Goal: Task Accomplishment & Management: Manage account settings

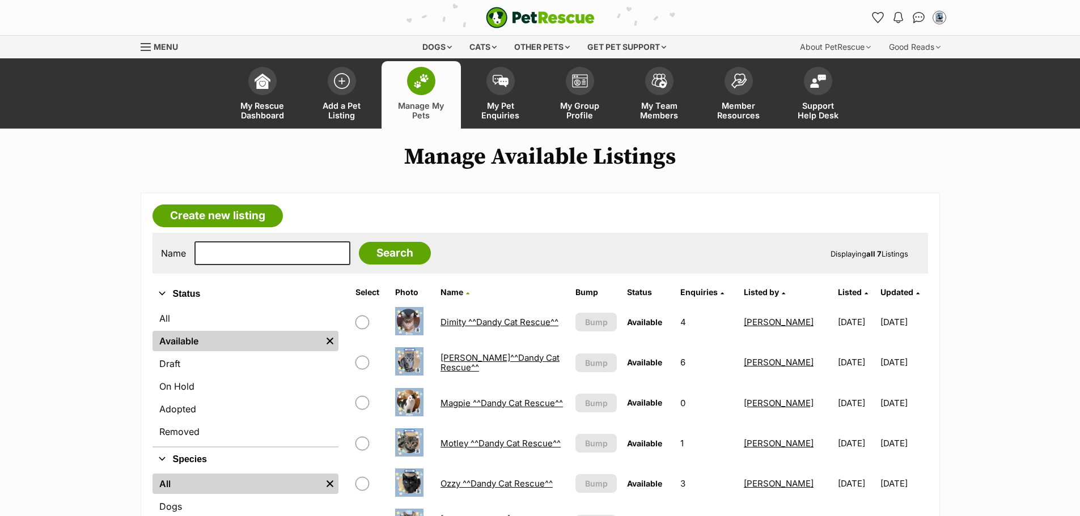
click at [464, 358] on link "Floyd^^Dandy Cat Rescue^^" at bounding box center [500, 363] width 119 height 20
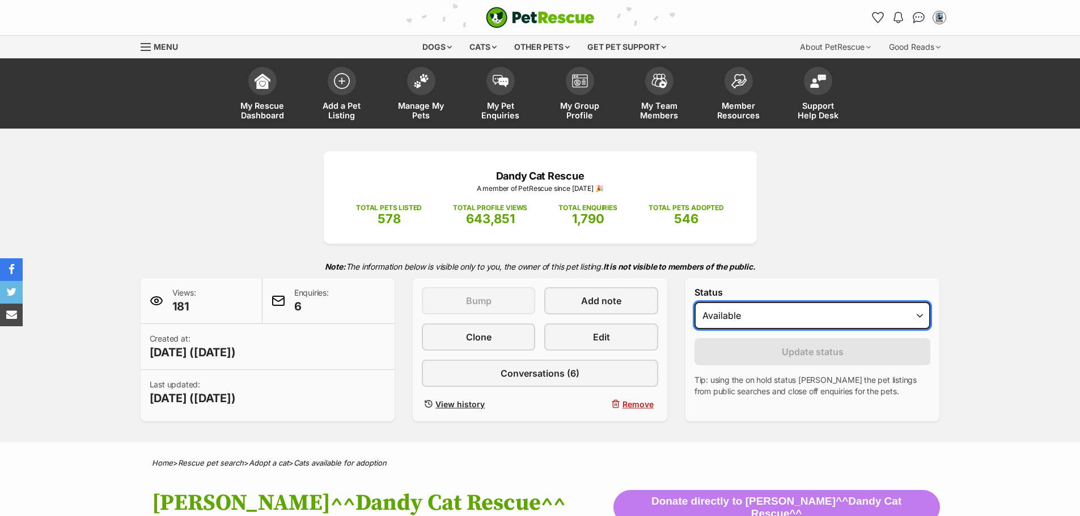
click at [921, 315] on select "Draft - not available as listing has enquires Available On hold Adopted" at bounding box center [812, 315] width 236 height 27
click at [694, 302] on select "Draft - not available as listing has enquires Available On hold Adopted" at bounding box center [812, 315] width 236 height 27
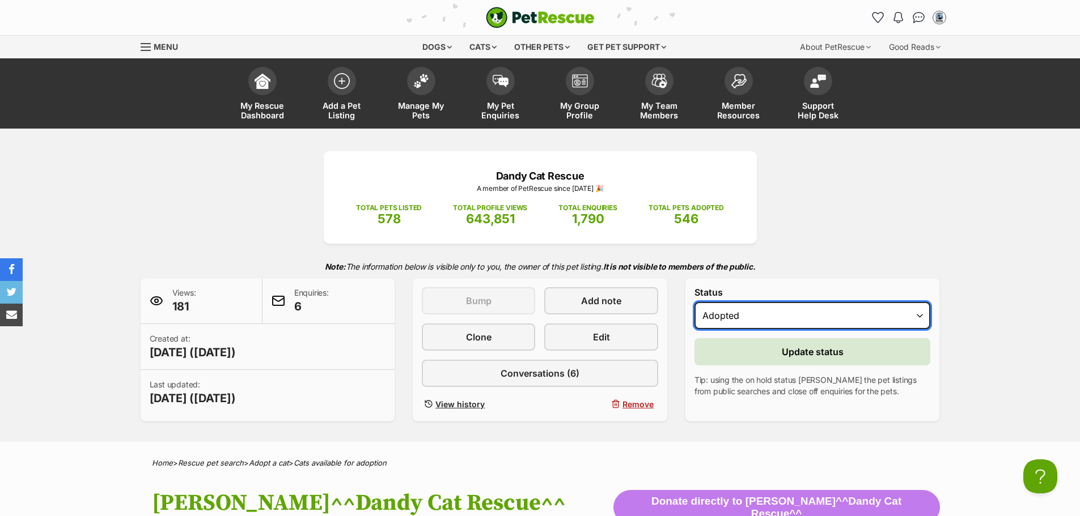
click at [917, 314] on select "Draft - not available as listing has enquires Available On hold Adopted" at bounding box center [812, 315] width 236 height 27
select select "on_hold"
click at [694, 302] on select "Draft - not available as listing has enquires Available On hold Adopted" at bounding box center [812, 315] width 236 height 27
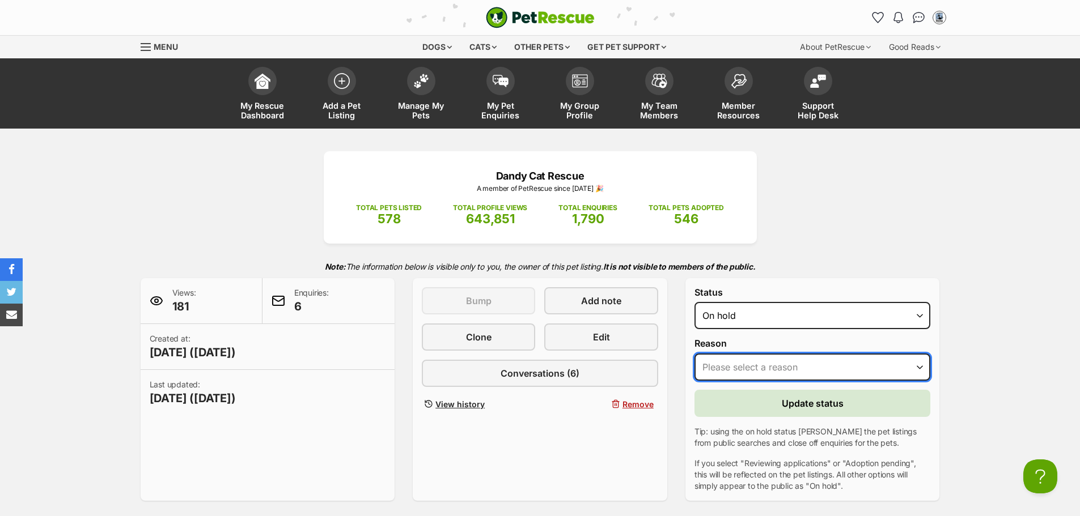
drag, startPoint x: 918, startPoint y: 370, endPoint x: 912, endPoint y: 379, distance: 11.3
click at [918, 370] on select "Please select a reason Medical reasons Reviewing applications Adoption pending …" at bounding box center [812, 367] width 236 height 27
select select "reviewing_applications"
click at [694, 354] on select "Please select a reason Medical reasons Reviewing applications Adoption pending …" at bounding box center [812, 367] width 236 height 27
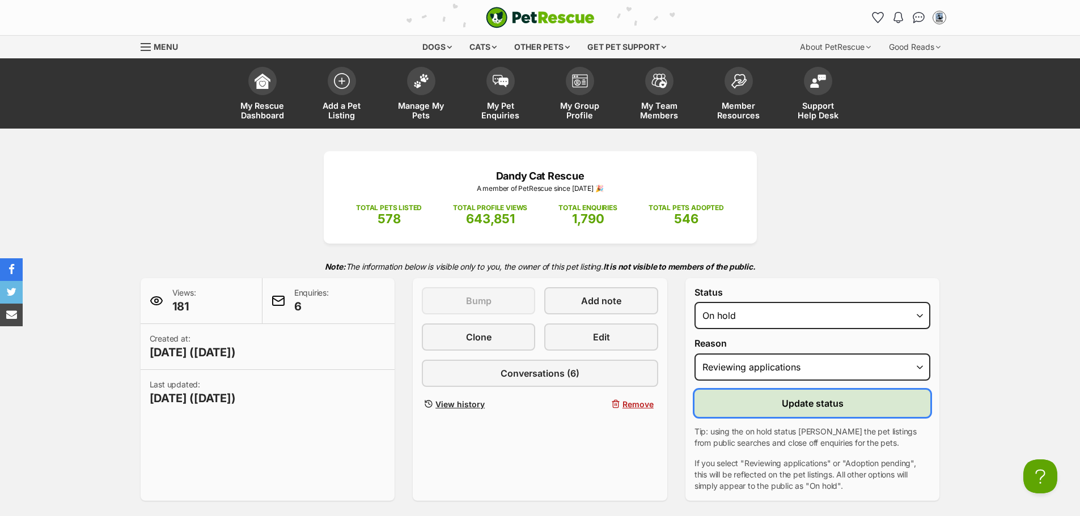
click at [826, 407] on span "Update status" at bounding box center [813, 404] width 62 height 14
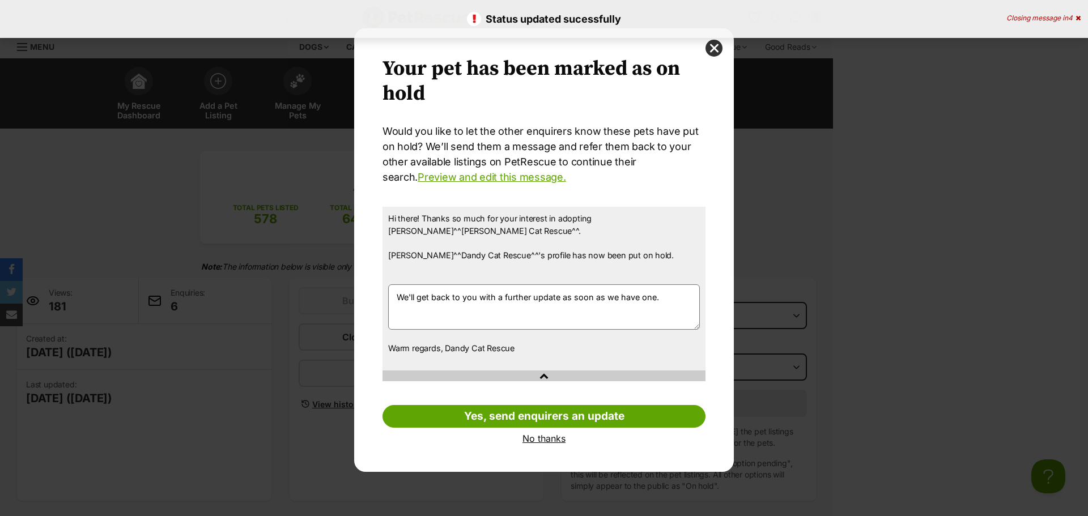
click at [540, 434] on link "No thanks" at bounding box center [544, 439] width 323 height 10
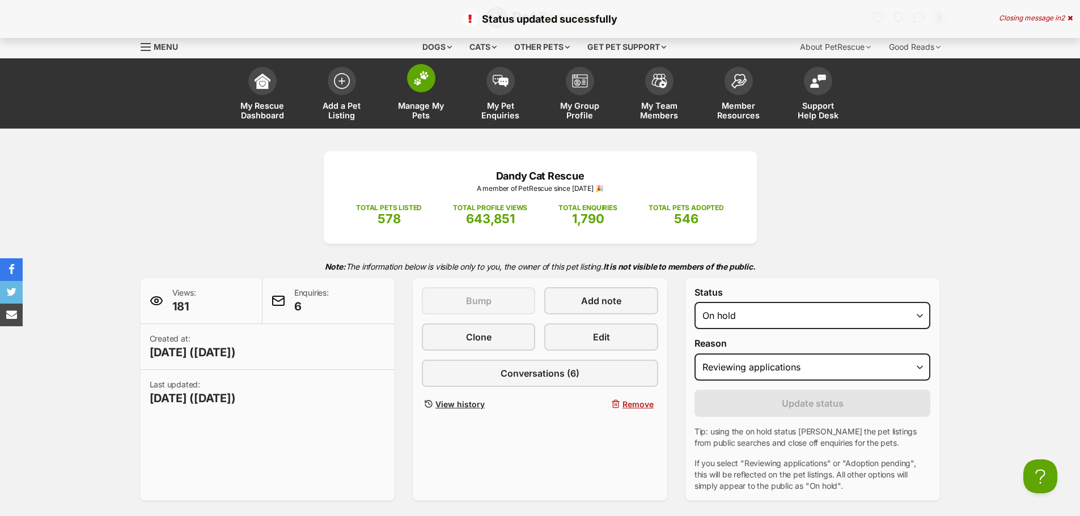
click at [419, 77] on img at bounding box center [421, 78] width 16 height 15
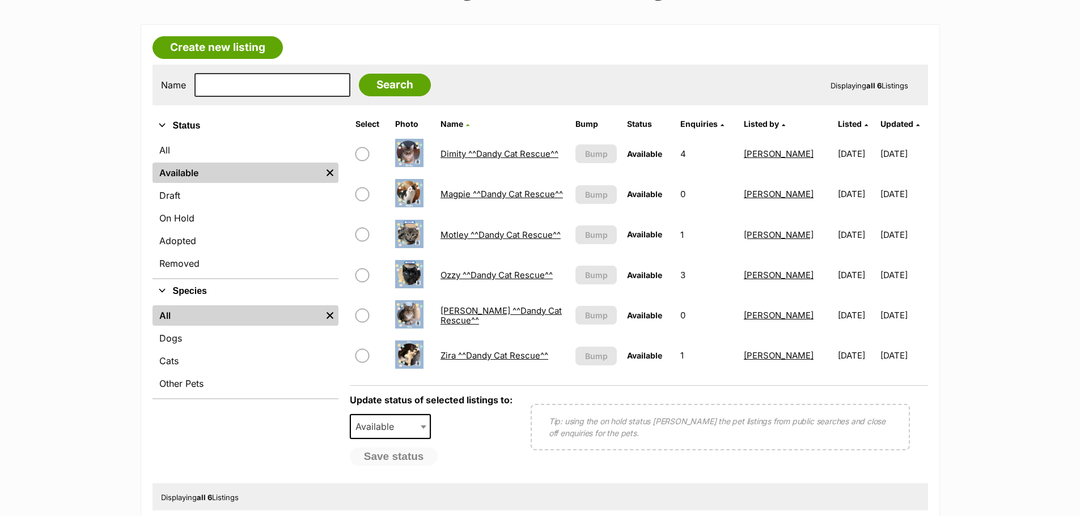
scroll to position [170, 0]
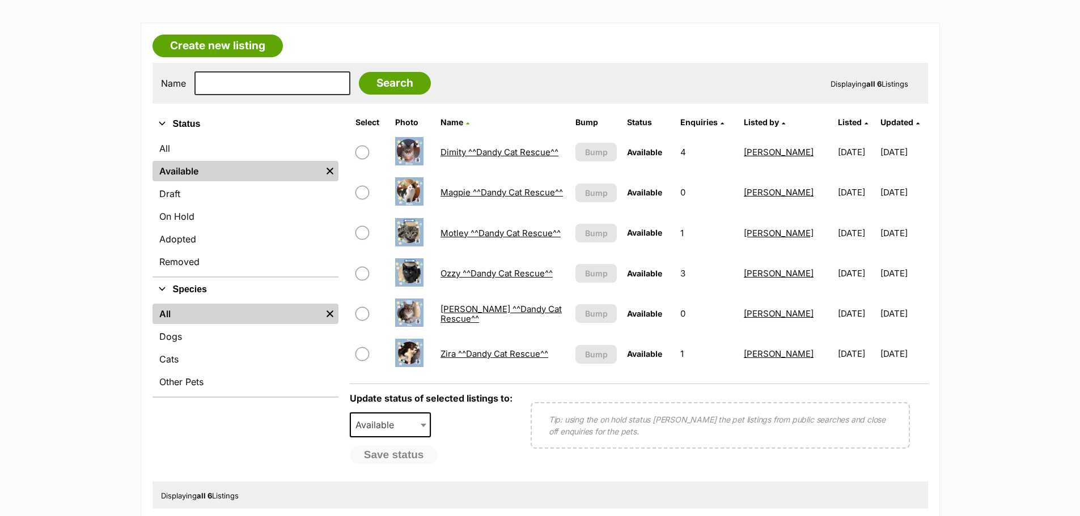
click at [460, 231] on link "Motley ^^Dandy Cat Rescue^^" at bounding box center [501, 233] width 120 height 11
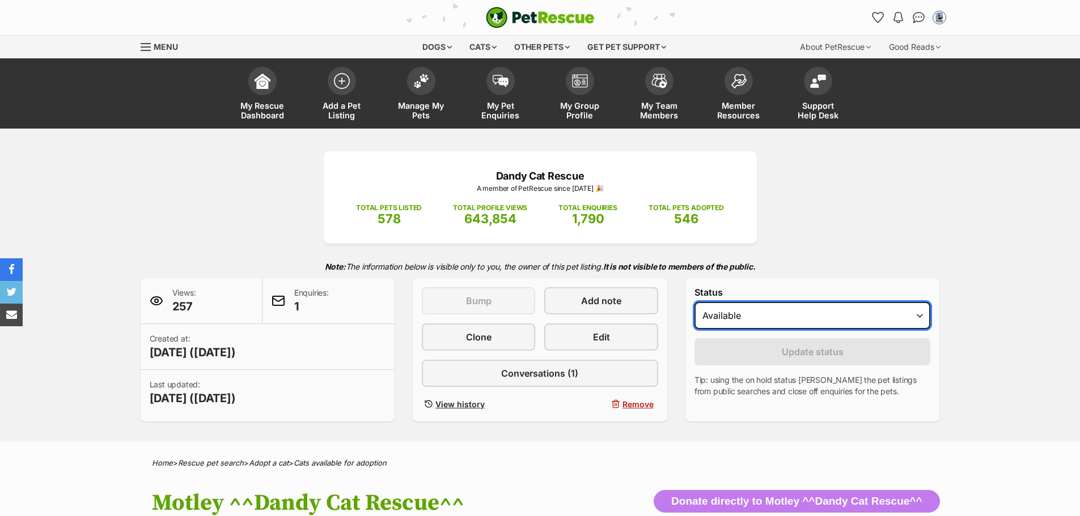
drag, startPoint x: 920, startPoint y: 315, endPoint x: 912, endPoint y: 329, distance: 16.0
click at [920, 315] on select "Draft - not available as listing has enquires Available On hold Adopted" at bounding box center [812, 315] width 236 height 27
select select "on_hold"
click at [694, 302] on select "Draft - not available as listing has enquires Available On hold Adopted" at bounding box center [812, 315] width 236 height 27
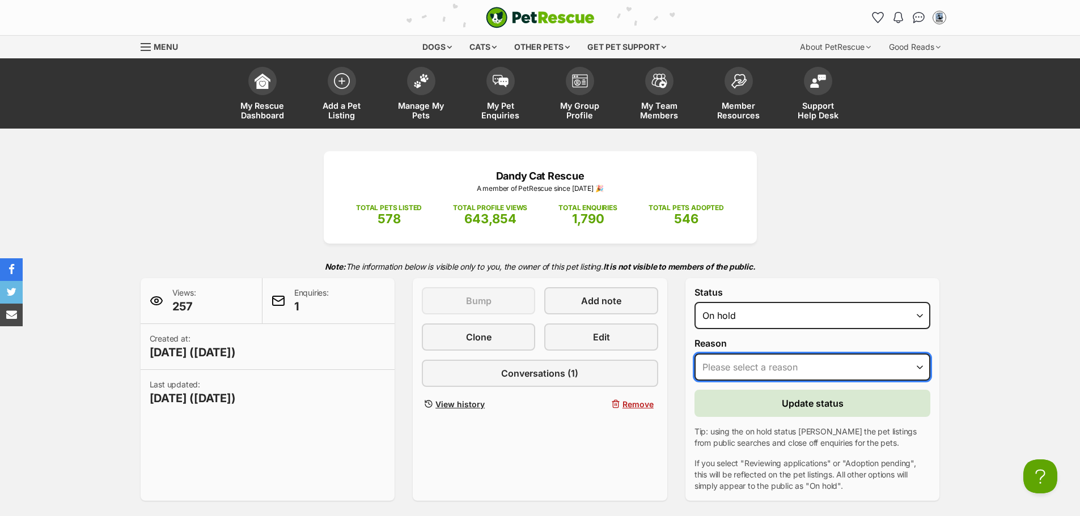
drag, startPoint x: 916, startPoint y: 367, endPoint x: 912, endPoint y: 379, distance: 12.5
click at [916, 367] on select "Please select a reason Medical reasons Reviewing applications Adoption pending …" at bounding box center [812, 367] width 236 height 27
select select "reviewing_applications"
click at [694, 354] on select "Please select a reason Medical reasons Reviewing applications Adoption pending …" at bounding box center [812, 367] width 236 height 27
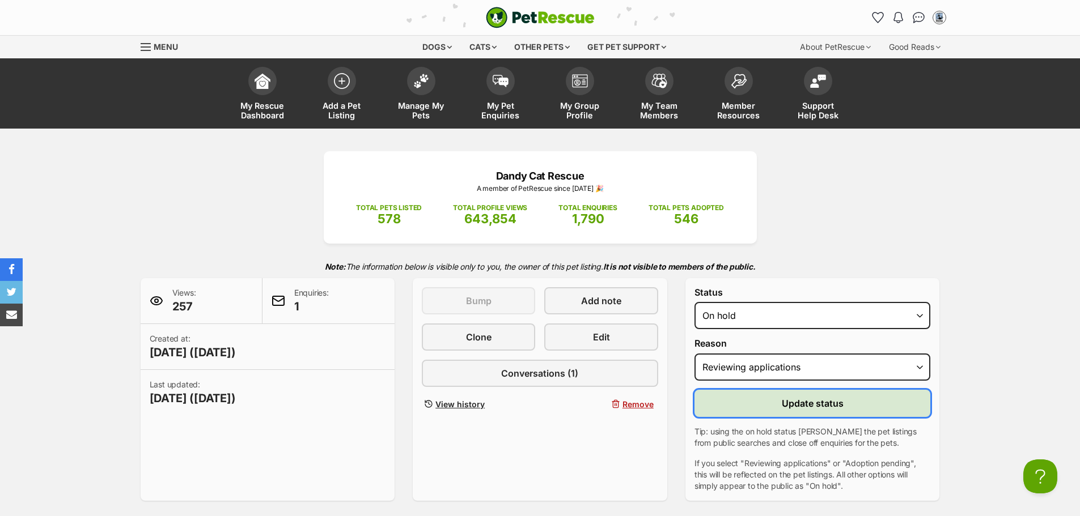
click at [834, 406] on span "Update status" at bounding box center [813, 404] width 62 height 14
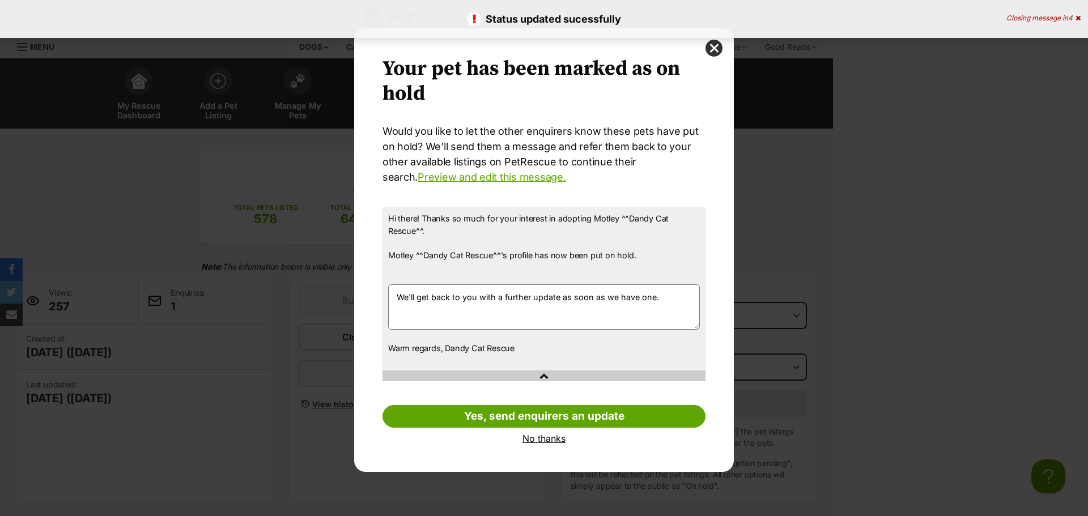
click at [552, 441] on link "No thanks" at bounding box center [544, 439] width 323 height 10
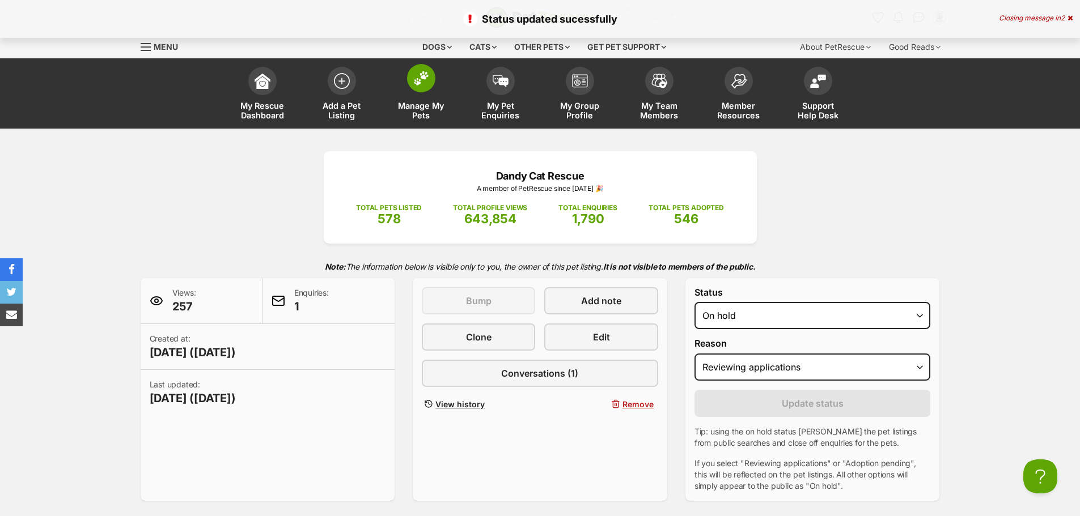
click at [416, 74] on img at bounding box center [421, 78] width 16 height 15
